Goal: Transaction & Acquisition: Purchase product/service

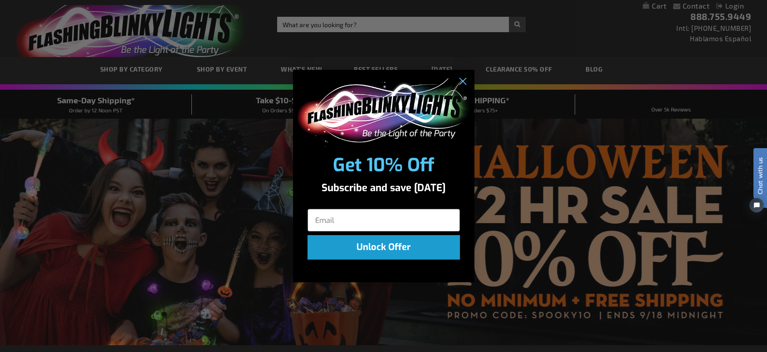
click at [321, 294] on div "Close dialog Get 10% Off Subscribe and save today Unlock Offer Submit" at bounding box center [383, 176] width 767 height 352
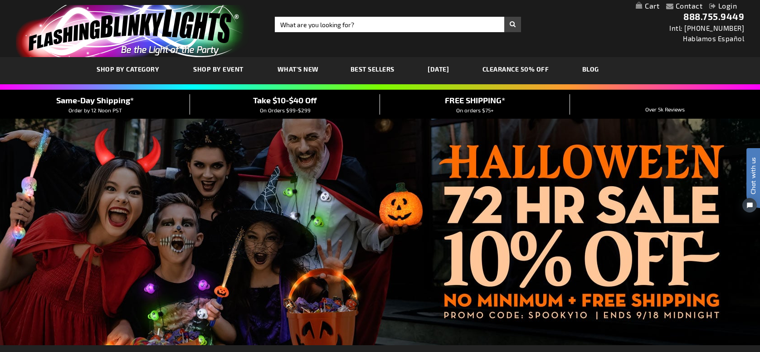
click at [527, 64] on link "CLEARANCE 50% OFF" at bounding box center [516, 69] width 80 height 30
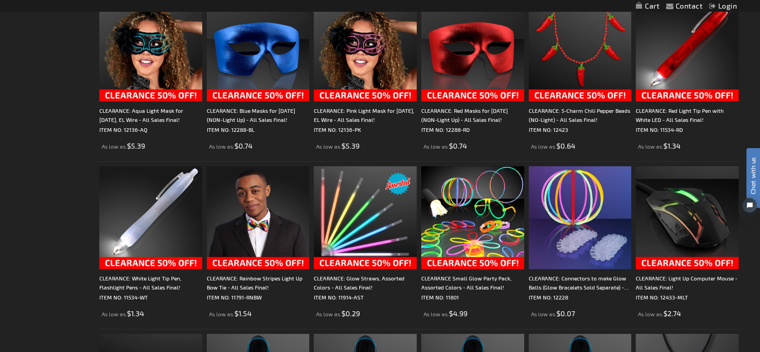
scroll to position [865, 0]
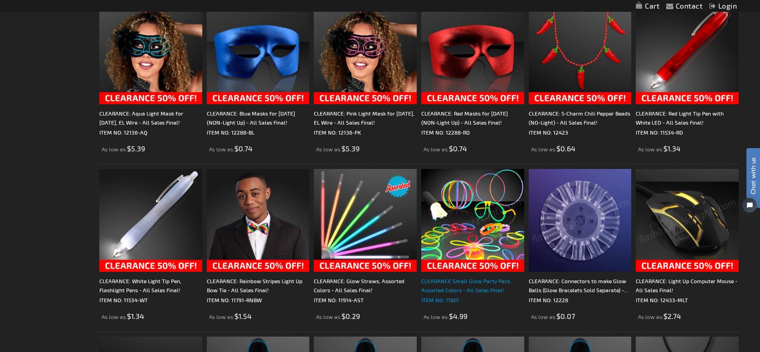
click at [482, 280] on div "CLEARANCE Small Glow Party Pack, Assorted Colors - All Sales Final!" at bounding box center [472, 286] width 103 height 18
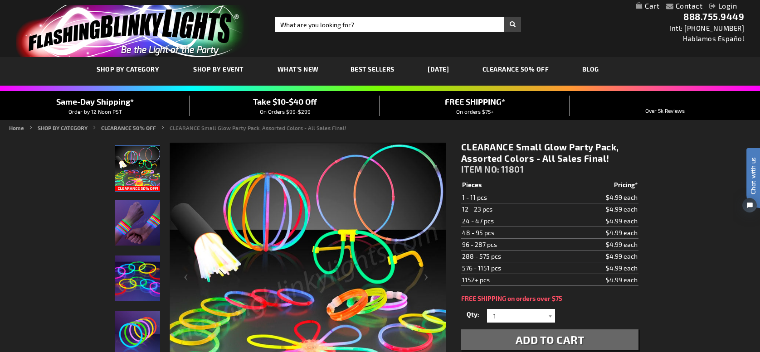
click at [367, 70] on span "Best Sellers" at bounding box center [373, 69] width 44 height 8
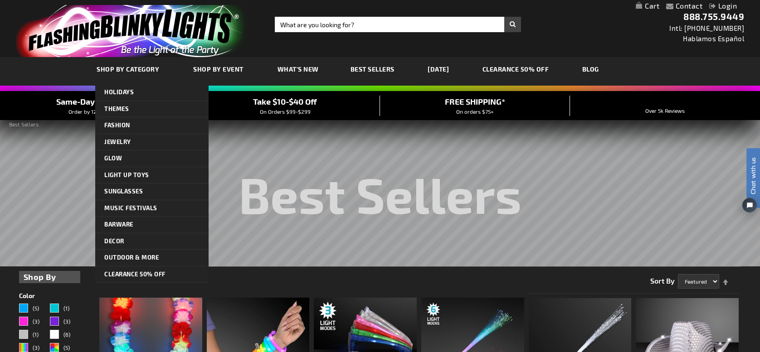
click at [136, 69] on span "SHOP BY CATEGORY" at bounding box center [128, 69] width 63 height 8
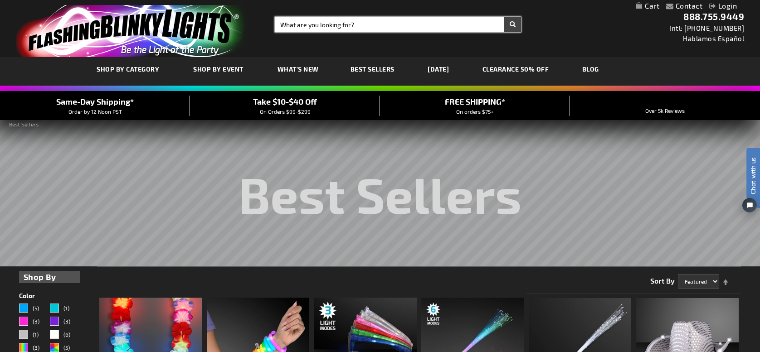
click at [332, 23] on input "Search" at bounding box center [398, 24] width 246 height 15
type input "small flashing light"
click at [504, 17] on button "Search" at bounding box center [512, 24] width 17 height 15
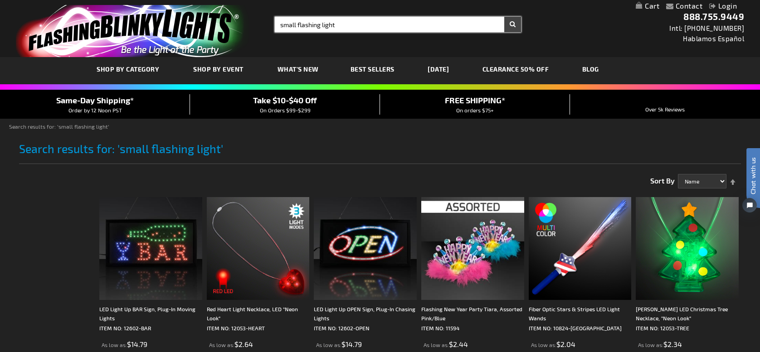
click at [321, 24] on input "small flashing light" at bounding box center [398, 24] width 246 height 15
type input "small flashing clip on light"
click at [504, 17] on button "Search" at bounding box center [512, 24] width 17 height 15
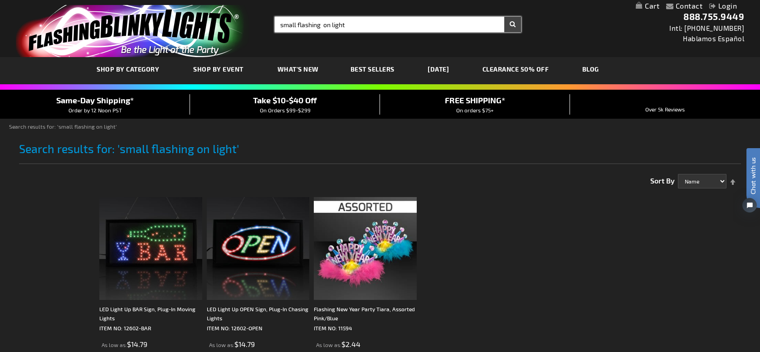
drag, startPoint x: 298, startPoint y: 24, endPoint x: 235, endPoint y: 21, distance: 62.6
click at [235, 21] on div "Toggle Nav Search Search small flashing on light × Search 888.755.9449 Intl: 81…" at bounding box center [380, 28] width 760 height 57
drag, startPoint x: 307, startPoint y: 24, endPoint x: 254, endPoint y: 16, distance: 53.2
click at [254, 16] on div "Toggle Nav Search Search flashing on light × Search 888.755.9449 Intl: 818-753-…" at bounding box center [380, 28] width 760 height 57
click at [307, 23] on input "flashing on light" at bounding box center [398, 24] width 246 height 15
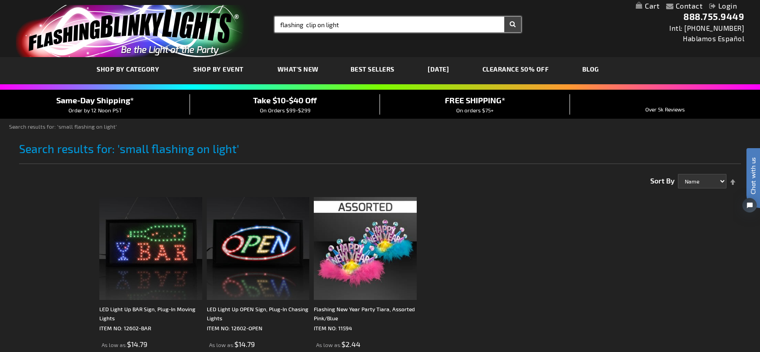
type input "flashing clip on light"
click at [510, 24] on button "Search" at bounding box center [512, 24] width 17 height 15
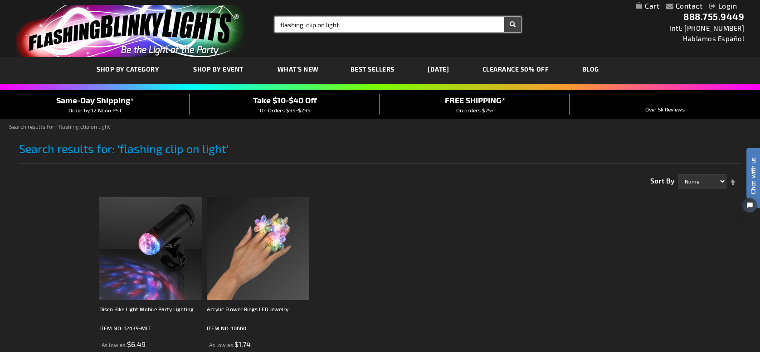
drag, startPoint x: 357, startPoint y: 24, endPoint x: 157, endPoint y: 24, distance: 200.5
click at [157, 24] on div "Toggle Nav Search Search flashing clip on light × Search 888.755.9449 Intl: 818…" at bounding box center [380, 28] width 760 height 57
type input "clip on light"
click at [504, 17] on button "Search" at bounding box center [512, 24] width 17 height 15
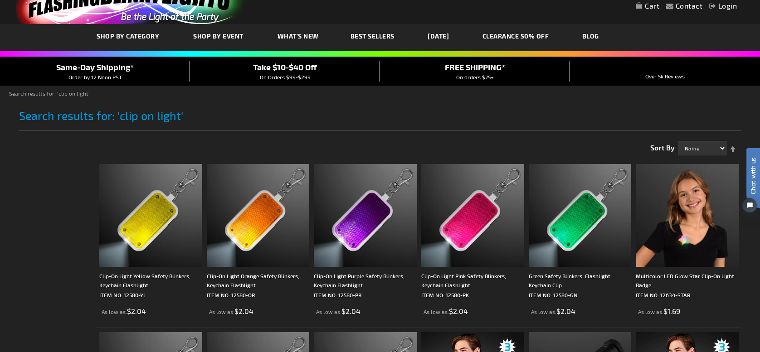
scroll to position [36, 0]
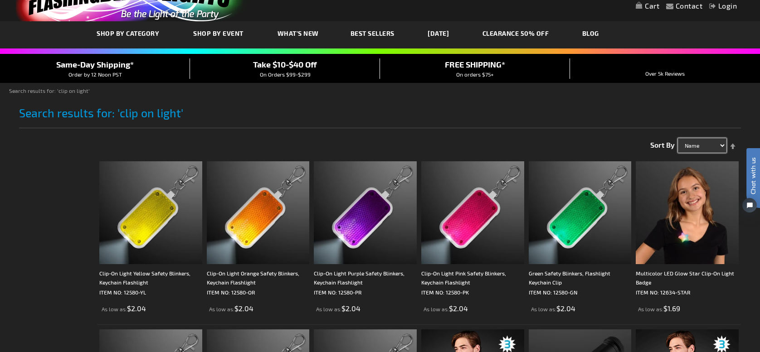
click at [719, 145] on select "Name Price Best Sellers Relevance" at bounding box center [702, 145] width 49 height 15
click at [719, 144] on select "Name Price Best Sellers Relevance" at bounding box center [702, 145] width 49 height 15
select select "price"
click at [678, 138] on select "Name Price Best Sellers Relevance" at bounding box center [702, 145] width 49 height 15
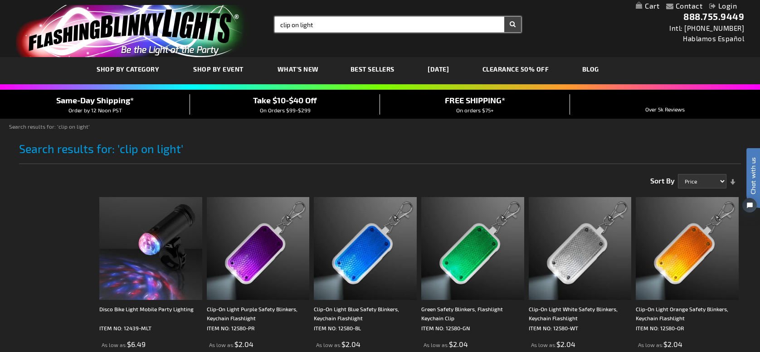
click at [336, 22] on input "clip on light" at bounding box center [398, 24] width 246 height 15
type input "clip on"
click at [504, 17] on button "Search" at bounding box center [512, 24] width 17 height 15
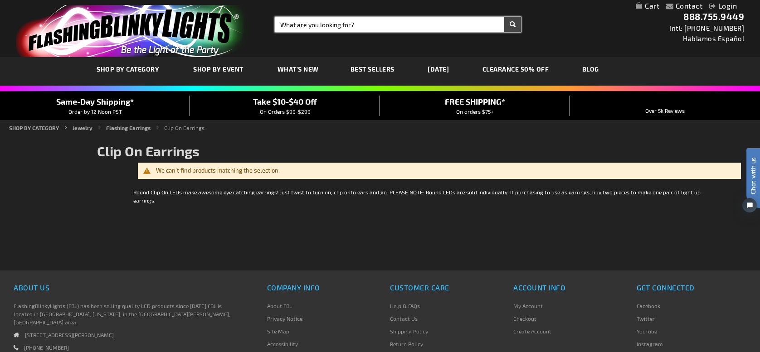
click at [369, 28] on input "Search" at bounding box center [398, 24] width 246 height 15
click at [504, 17] on button "Search" at bounding box center [512, 24] width 17 height 15
type input "clip on led"
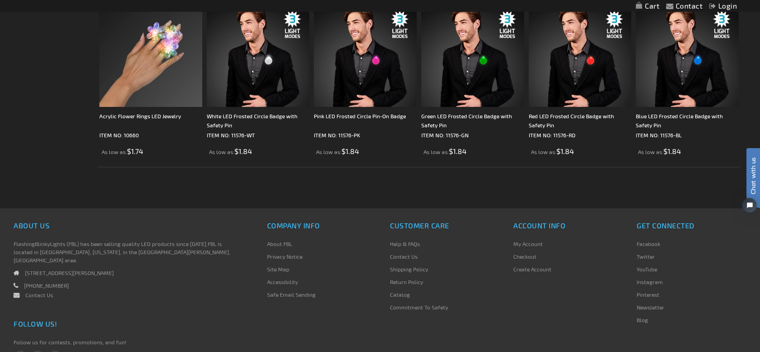
scroll to position [533, 0]
